Goal: Transaction & Acquisition: Purchase product/service

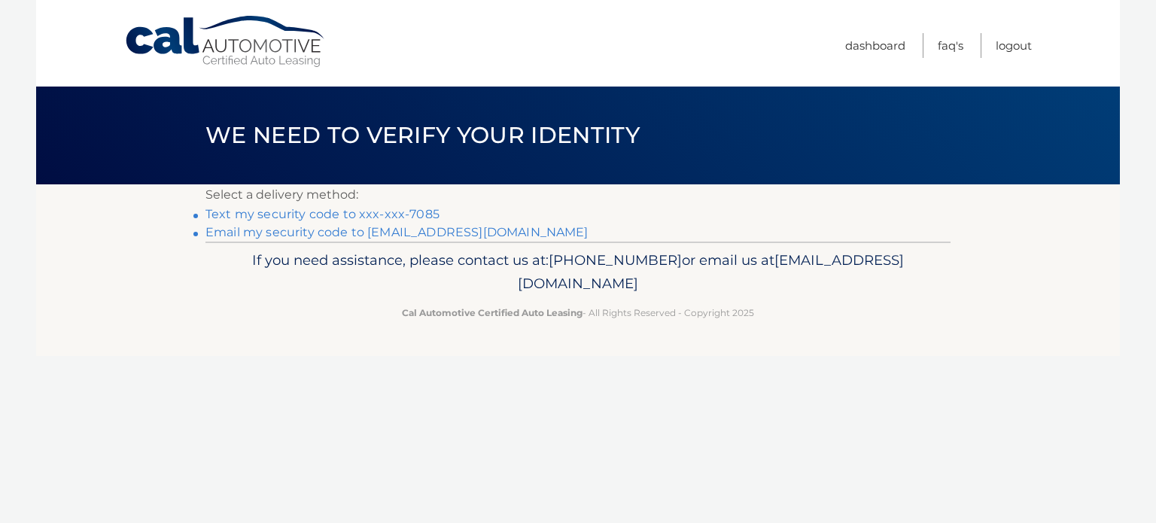
click at [283, 217] on link "Text my security code to xxx-xxx-7085" at bounding box center [322, 214] width 234 height 14
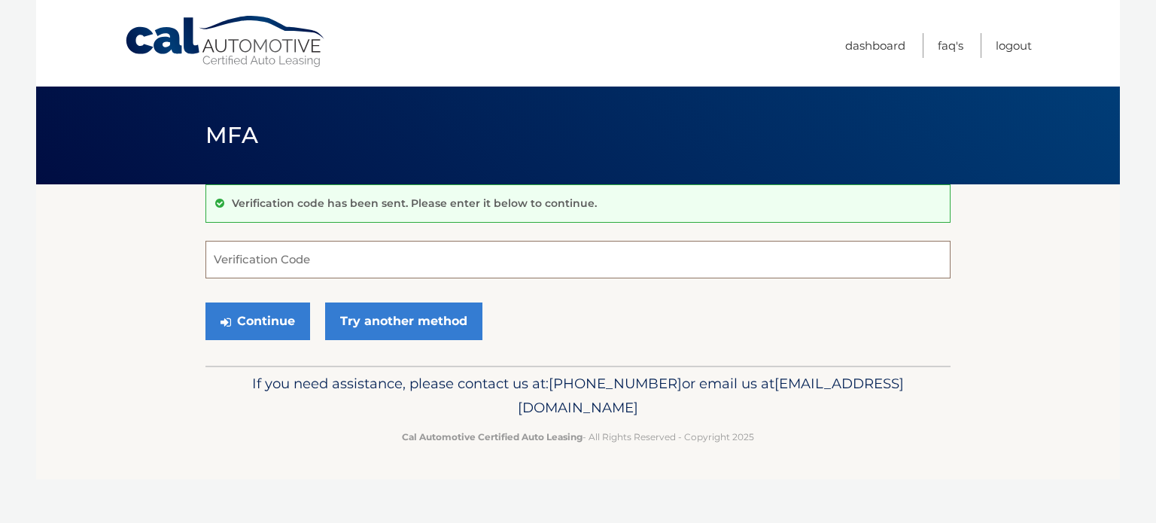
click at [281, 254] on input "Verification Code" at bounding box center [577, 260] width 745 height 38
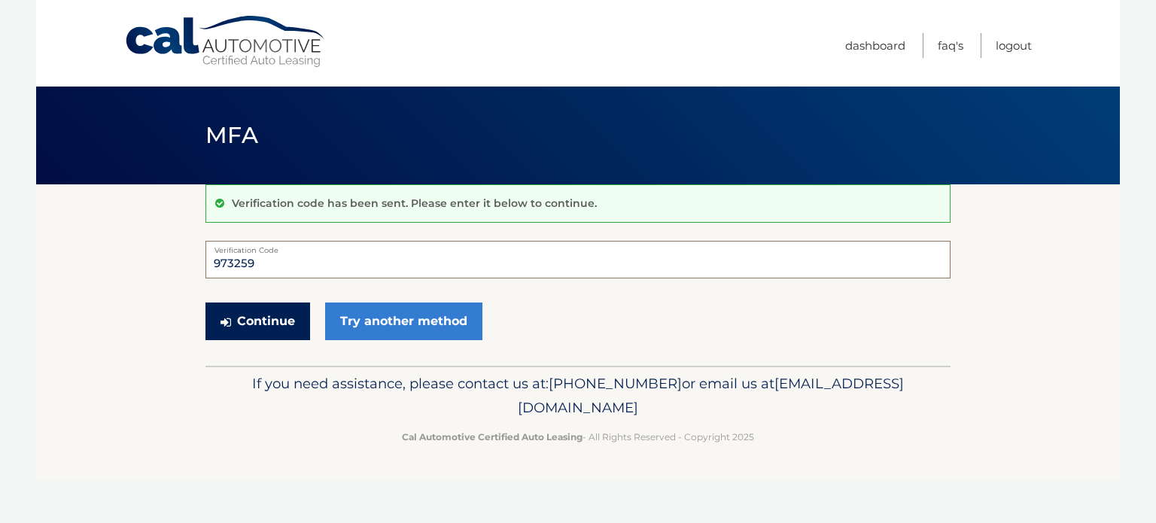
type input "973259"
click at [248, 321] on button "Continue" at bounding box center [257, 321] width 105 height 38
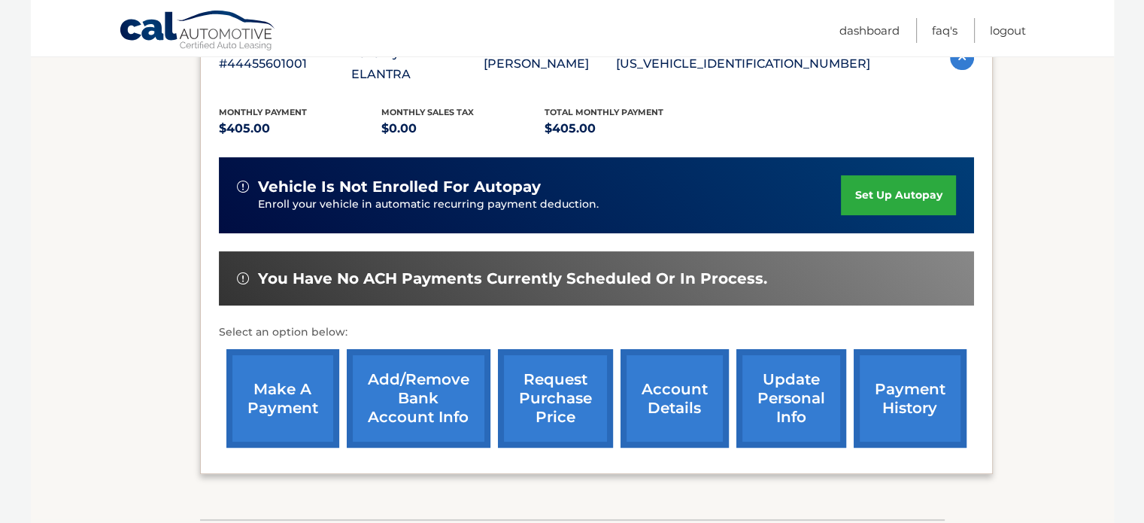
scroll to position [318, 0]
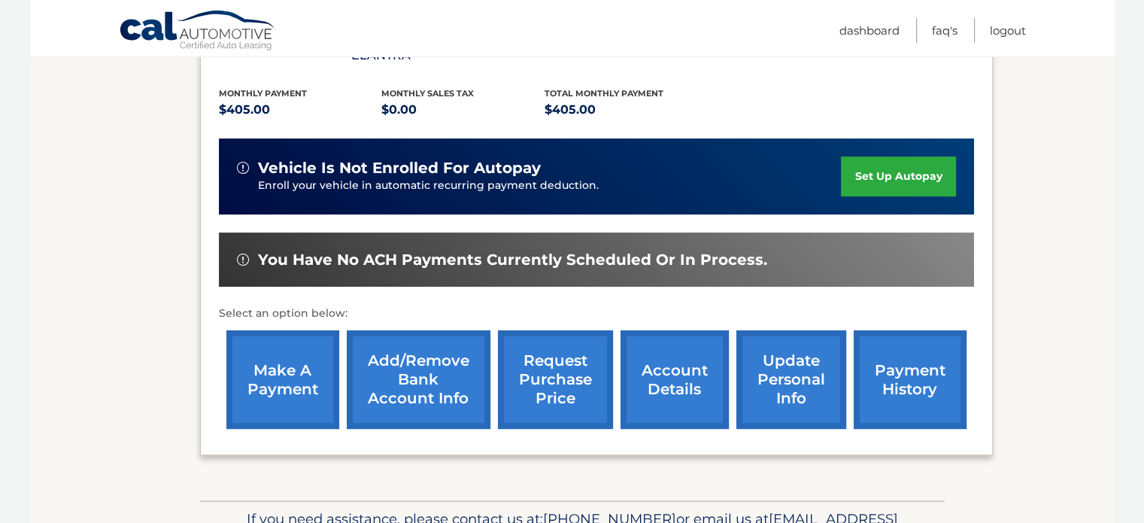
click at [294, 363] on link "make a payment" at bounding box center [282, 379] width 113 height 99
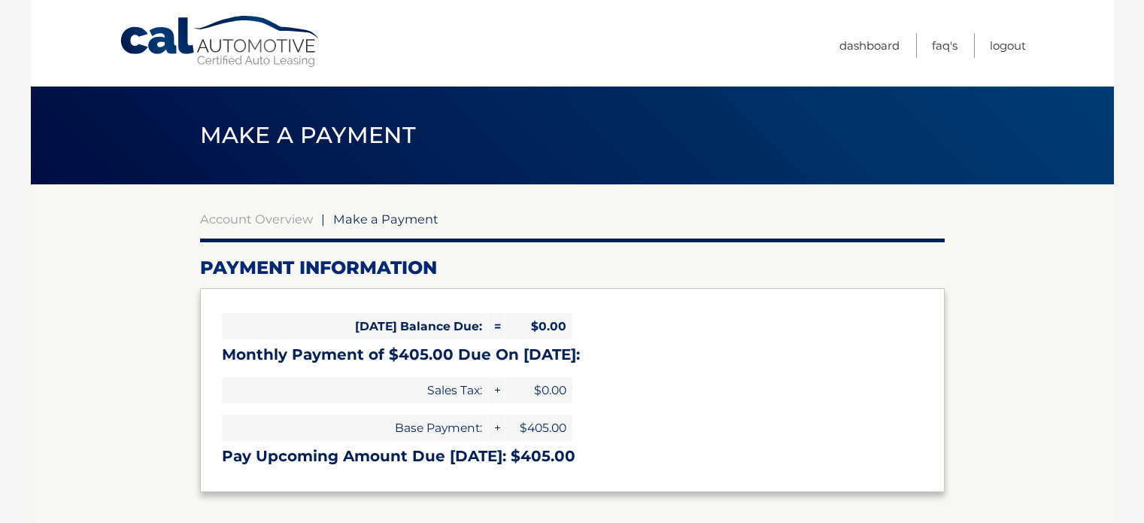
select select "MDg1NjI4ZDUtMWQzMy00ODY2LTkxMjgtMjI2ZDczMmRmNzE4"
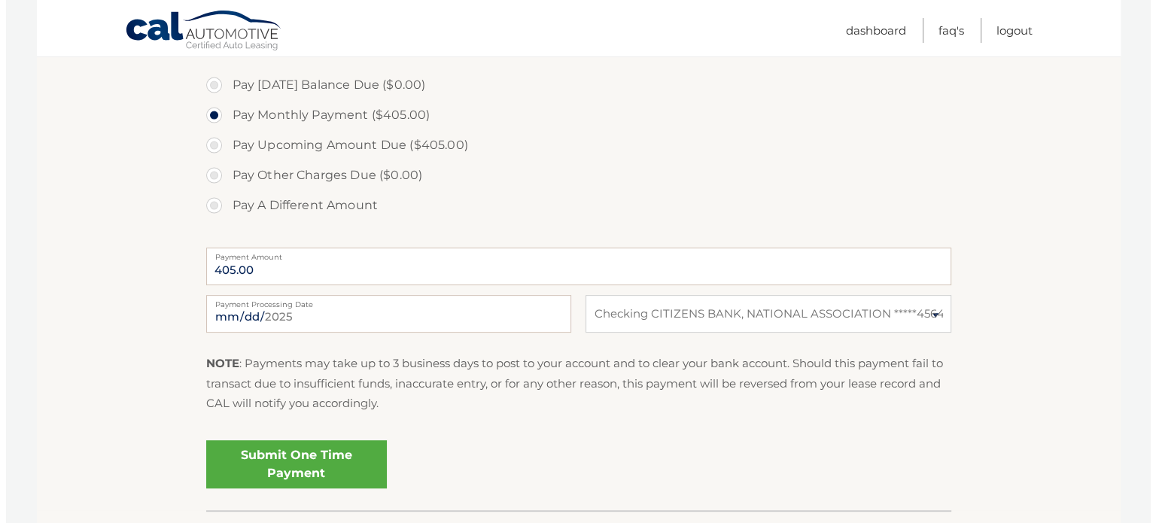
scroll to position [451, 0]
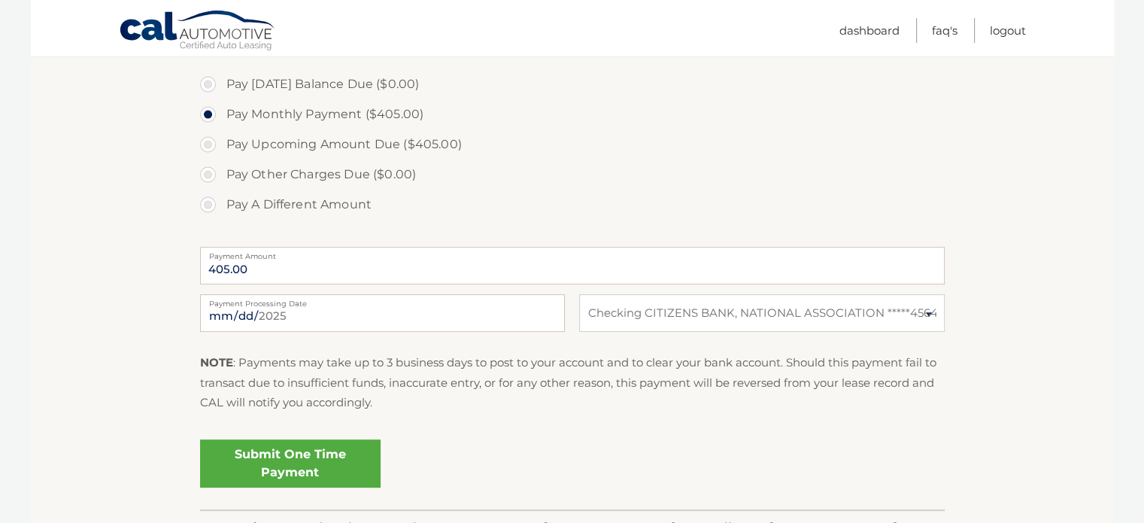
click at [293, 458] on link "Submit One Time Payment" at bounding box center [290, 463] width 181 height 48
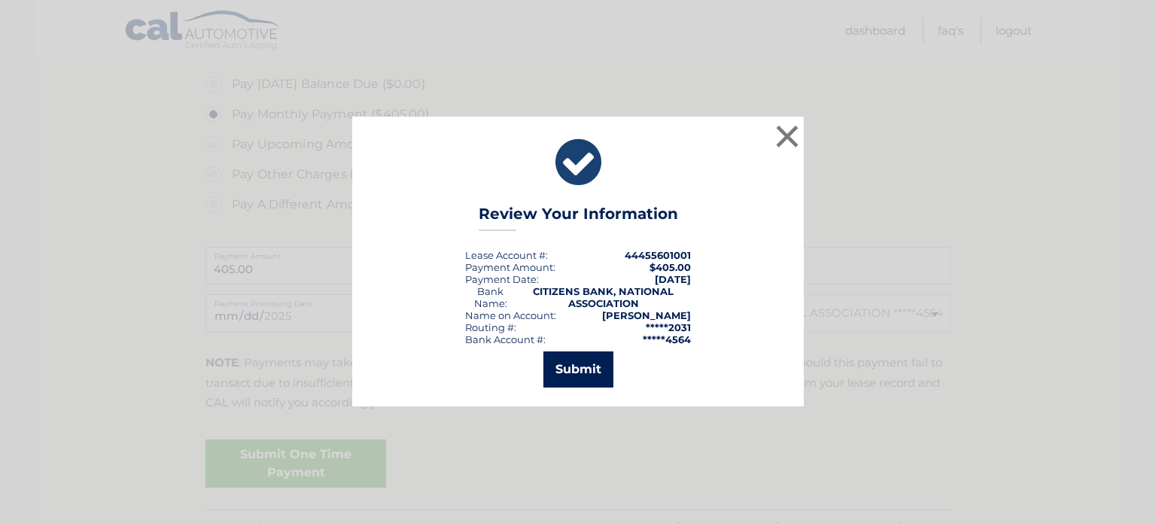
click at [572, 368] on button "Submit" at bounding box center [578, 369] width 70 height 36
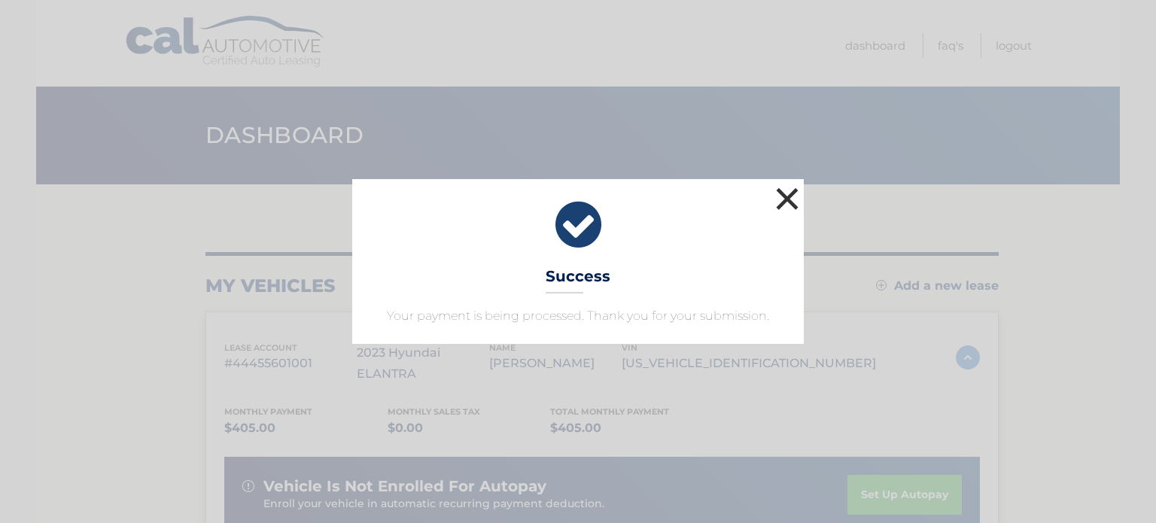
click at [784, 199] on button "×" at bounding box center [787, 199] width 30 height 30
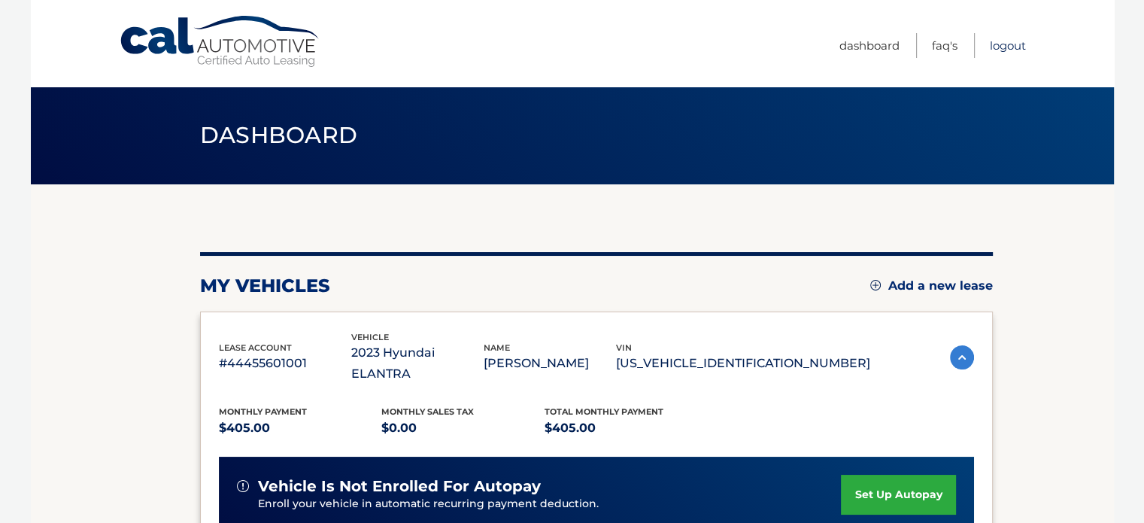
click at [1004, 44] on link "Logout" at bounding box center [1008, 45] width 36 height 25
